Goal: Task Accomplishment & Management: Complete application form

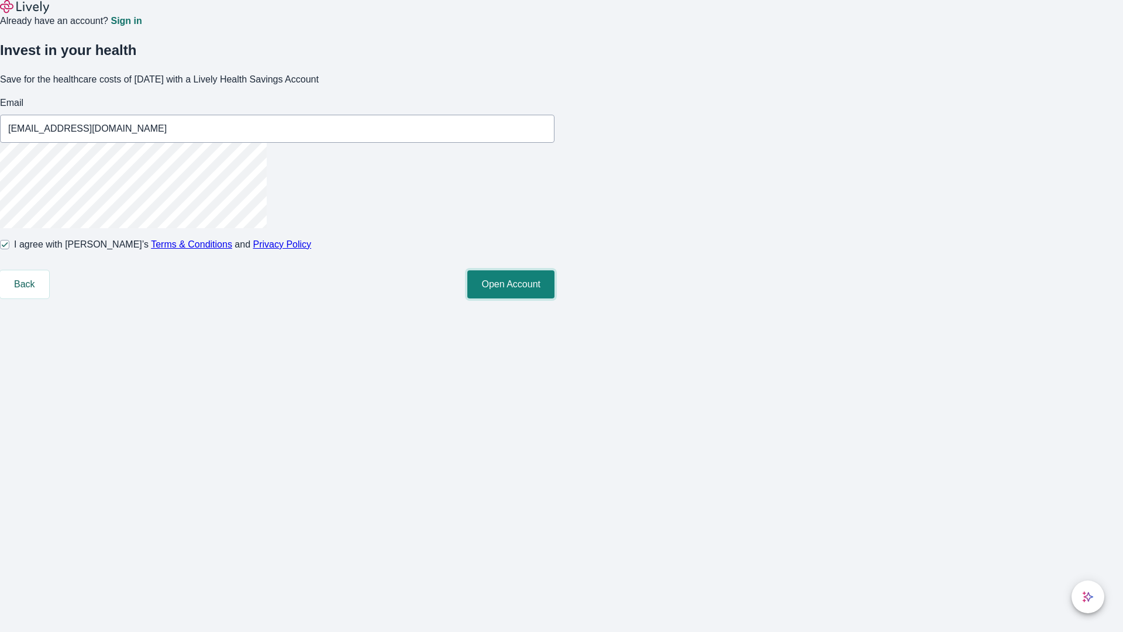
click at [555, 298] on button "Open Account" at bounding box center [511, 284] width 87 height 28
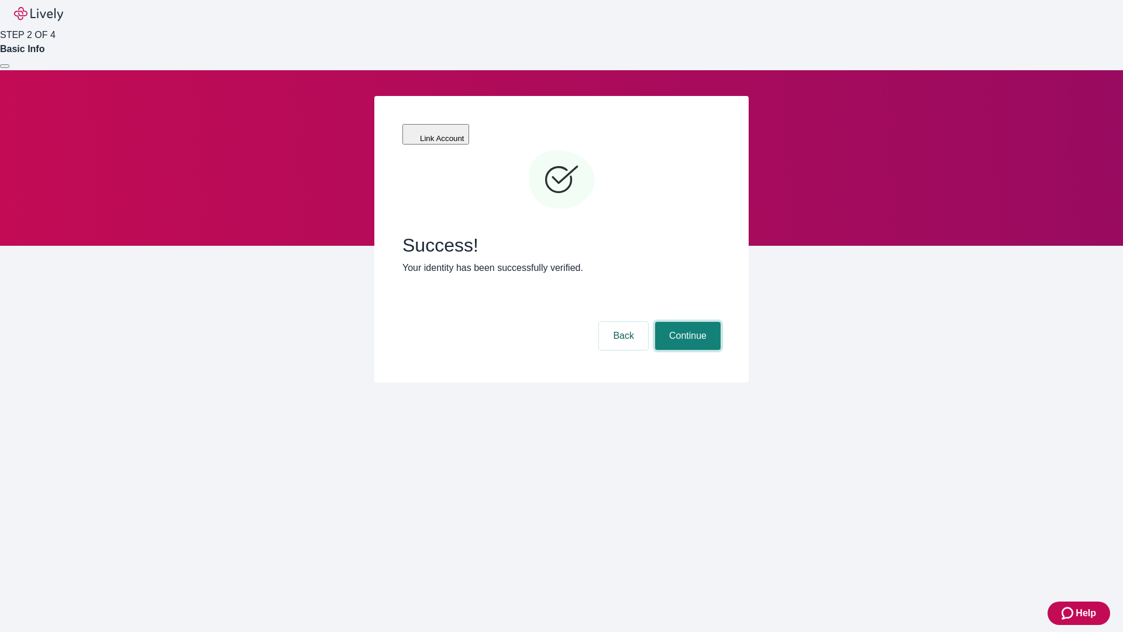
click at [686, 322] on button "Continue" at bounding box center [688, 336] width 66 height 28
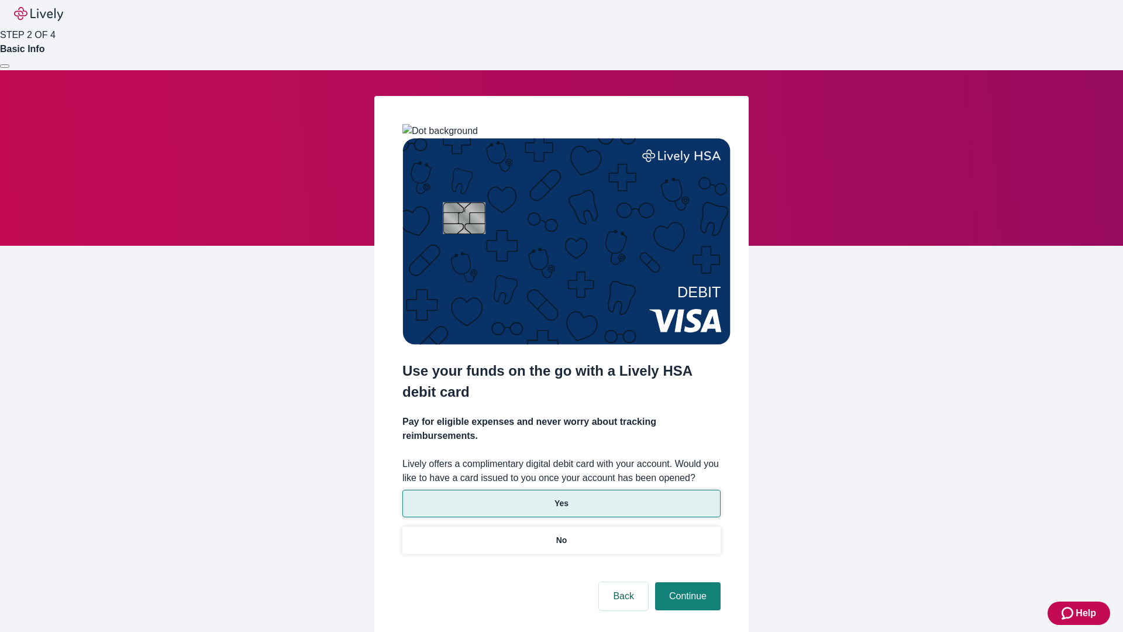
click at [561, 497] on p "Yes" at bounding box center [562, 503] width 14 height 12
click at [686, 582] on button "Continue" at bounding box center [688, 596] width 66 height 28
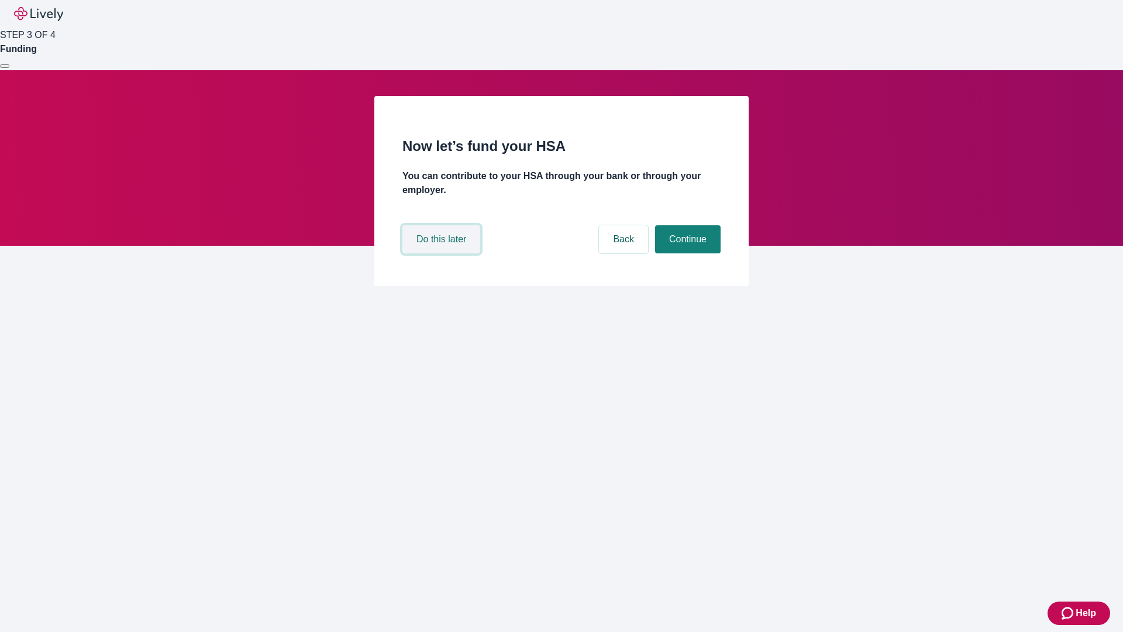
click at [443, 253] on button "Do this later" at bounding box center [442, 239] width 78 height 28
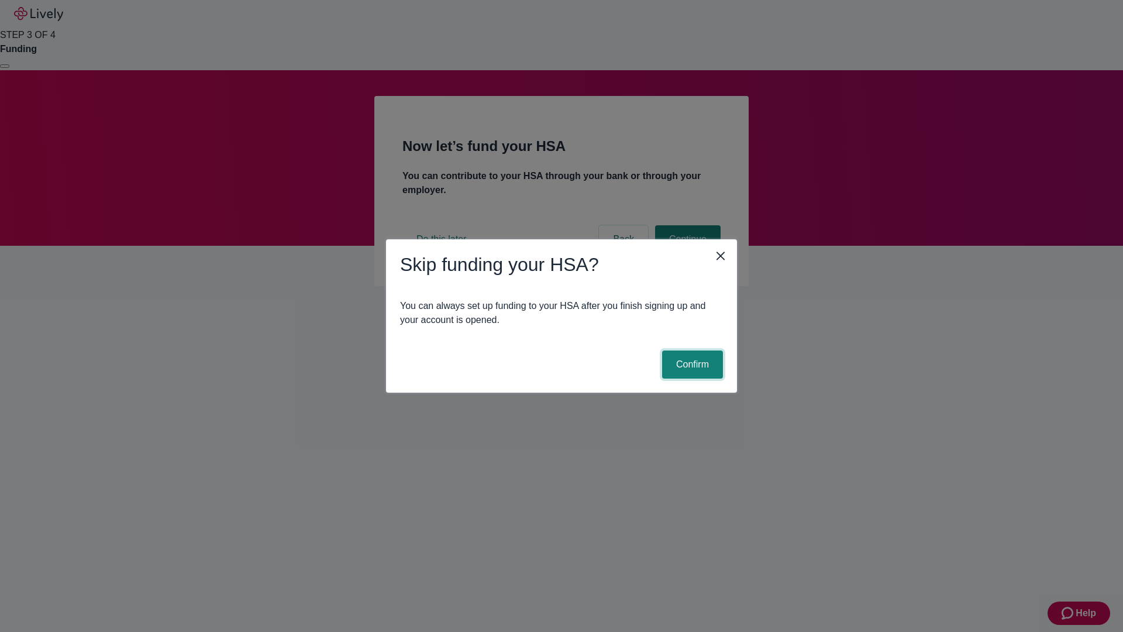
click at [691, 365] on button "Confirm" at bounding box center [692, 364] width 61 height 28
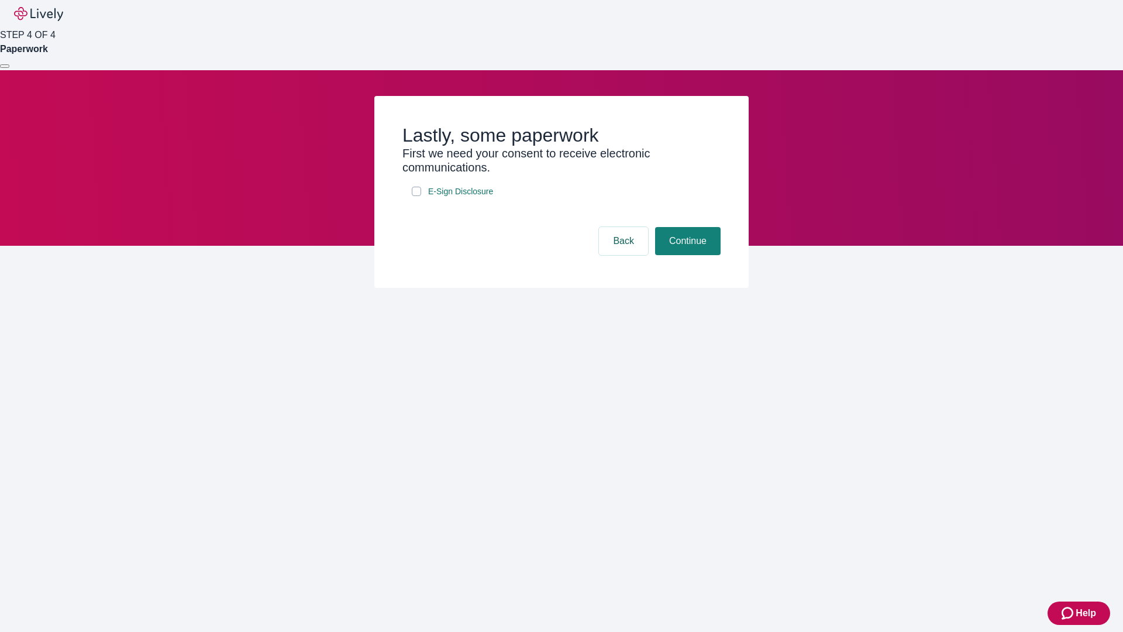
click at [417, 196] on input "E-Sign Disclosure" at bounding box center [416, 191] width 9 height 9
checkbox input "true"
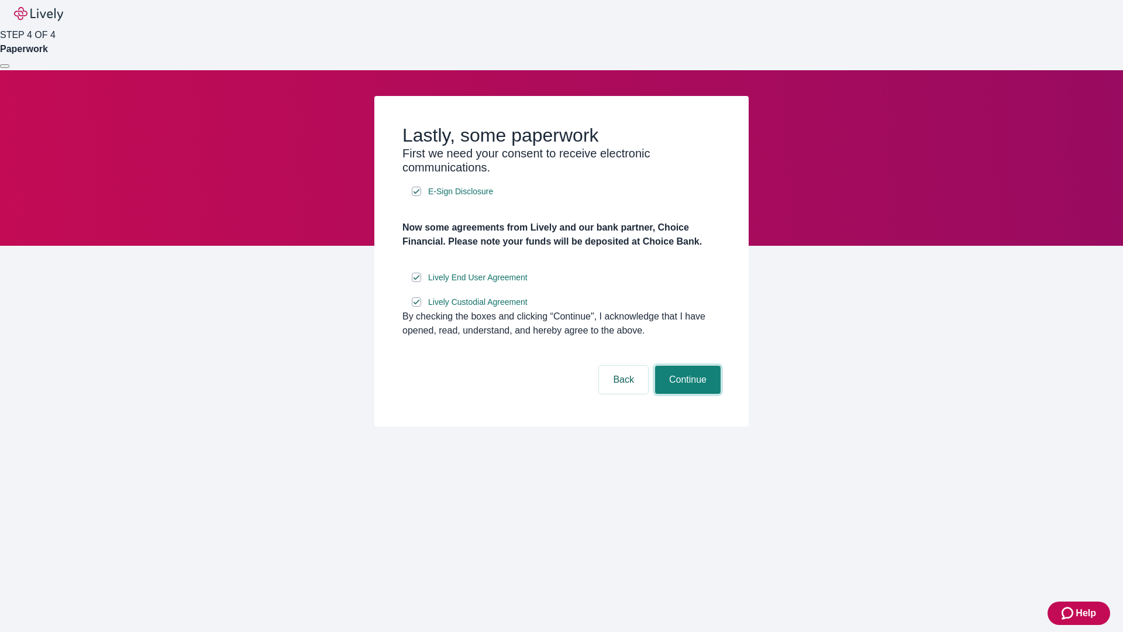
click at [686, 394] on button "Continue" at bounding box center [688, 380] width 66 height 28
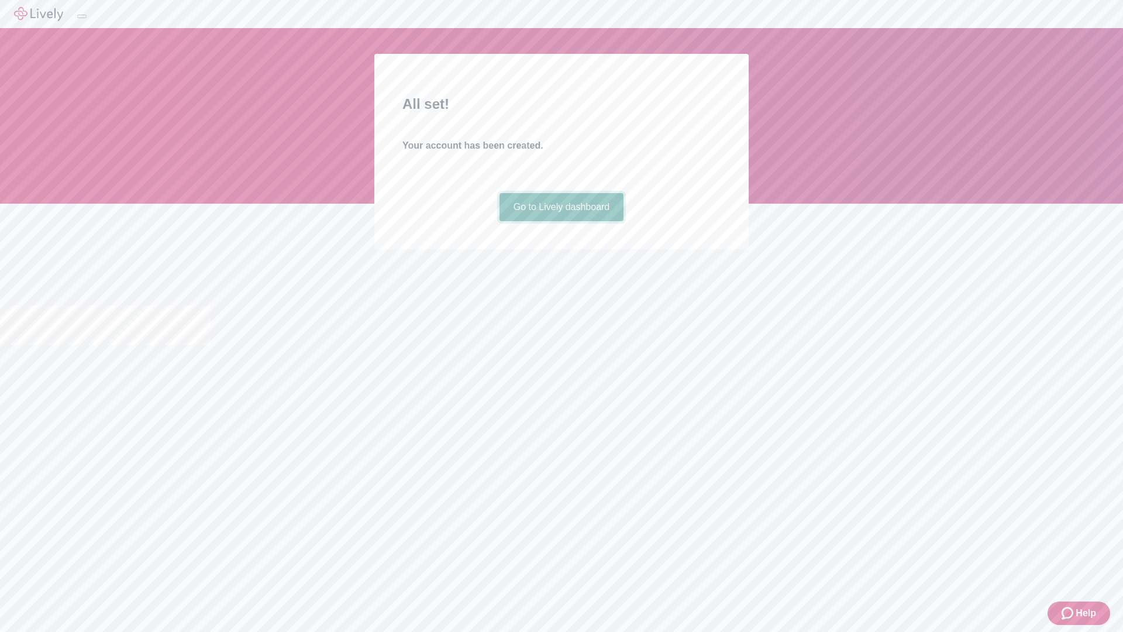
click at [561, 221] on link "Go to Lively dashboard" at bounding box center [562, 207] width 125 height 28
